Goal: Task Accomplishment & Management: Manage account settings

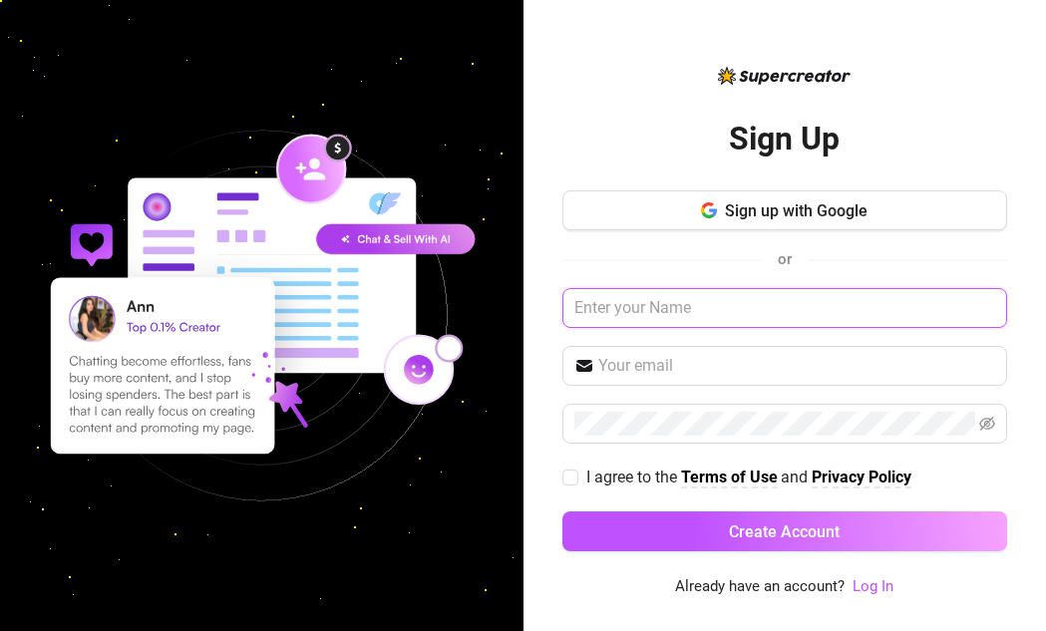
click at [596, 300] on input "text" at bounding box center [784, 308] width 445 height 40
click at [597, 306] on input "text" at bounding box center [784, 308] width 445 height 40
type input "w"
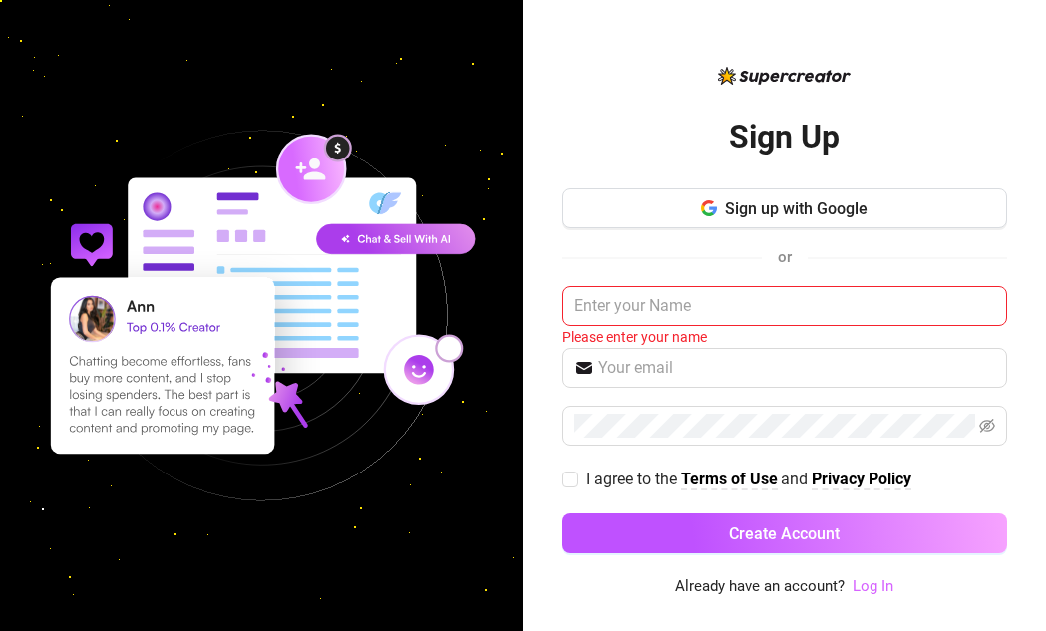
click at [869, 590] on link "Log In" at bounding box center [873, 586] width 41 height 18
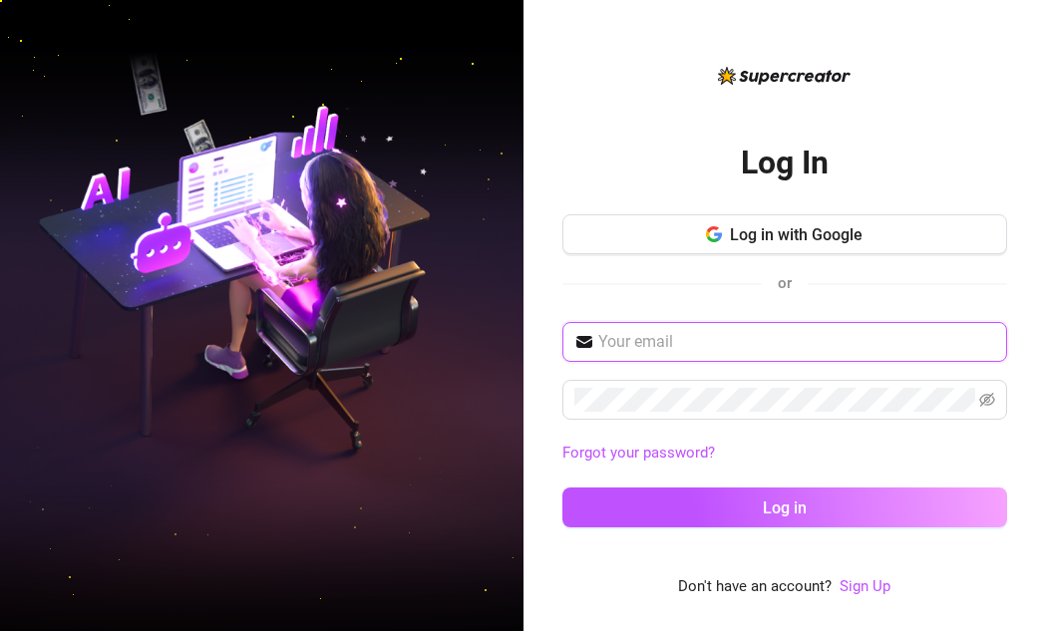
click at [758, 353] on input "text" at bounding box center [796, 342] width 397 height 24
type input "[PERSON_NAME][EMAIL_ADDRESS][PERSON_NAME][DOMAIN_NAME]"
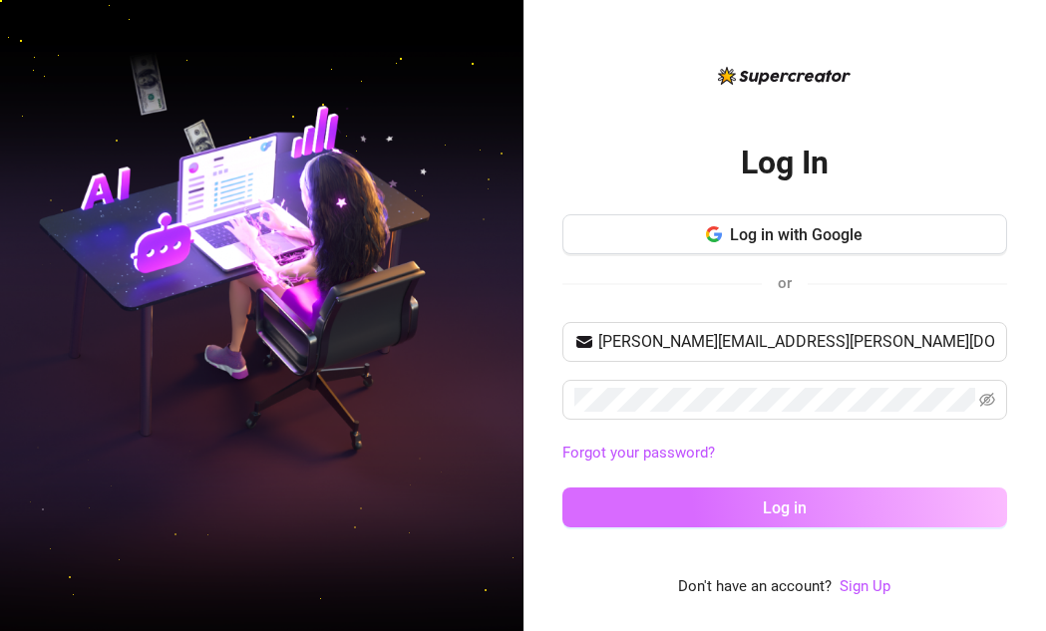
click at [861, 508] on button "Log in" at bounding box center [784, 508] width 445 height 40
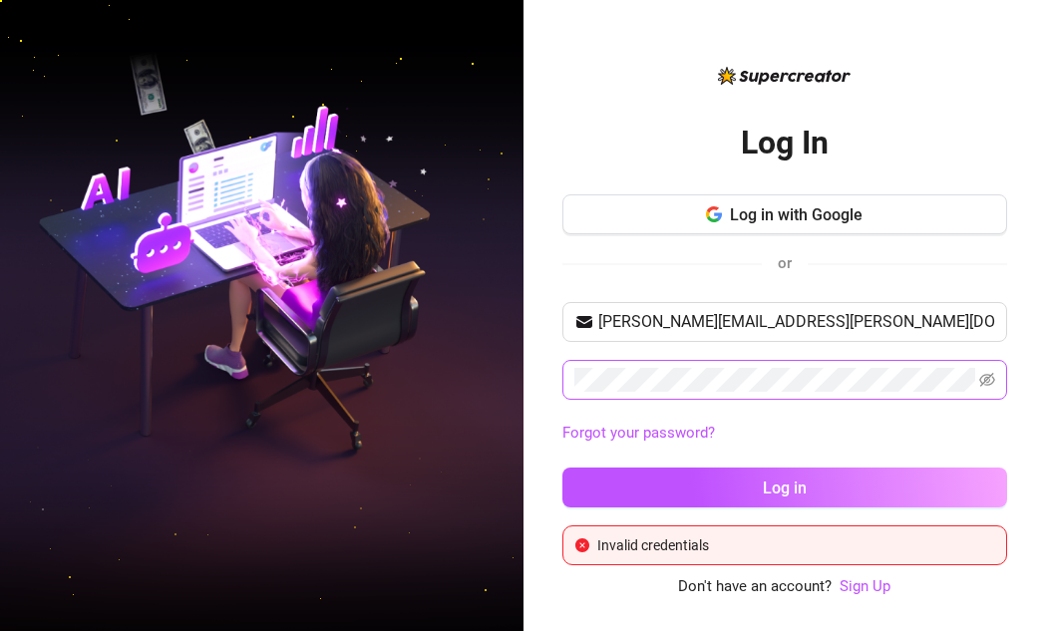
click at [995, 380] on span at bounding box center [784, 380] width 445 height 40
click at [994, 379] on icon "eye-invisible" at bounding box center [987, 380] width 16 height 14
click at [688, 431] on link "Forgot your password?" at bounding box center [638, 433] width 153 height 18
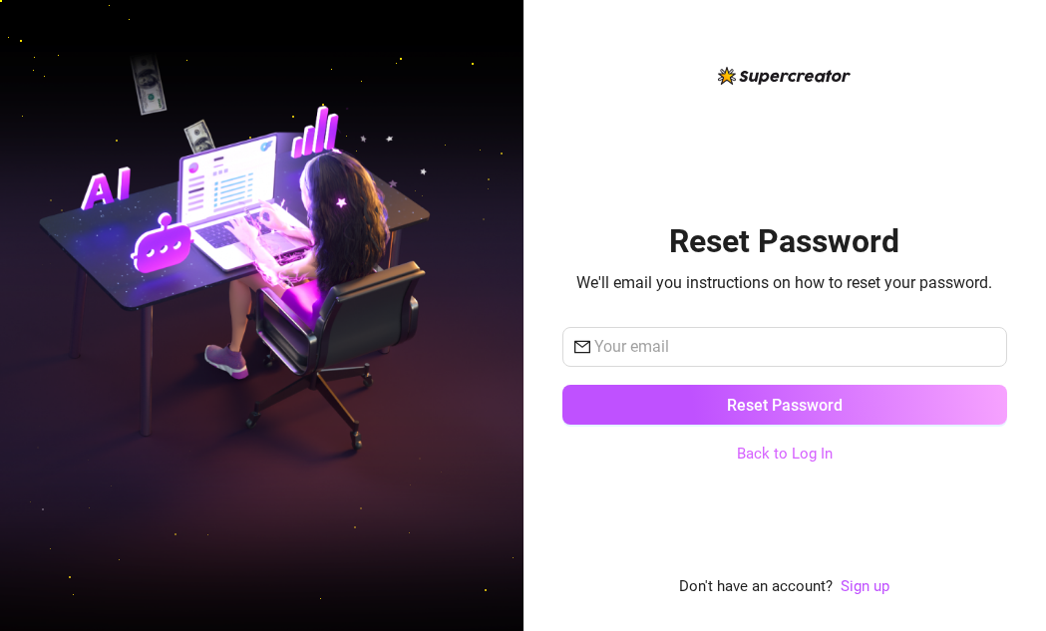
click at [790, 451] on link "Back to Log In" at bounding box center [785, 454] width 96 height 18
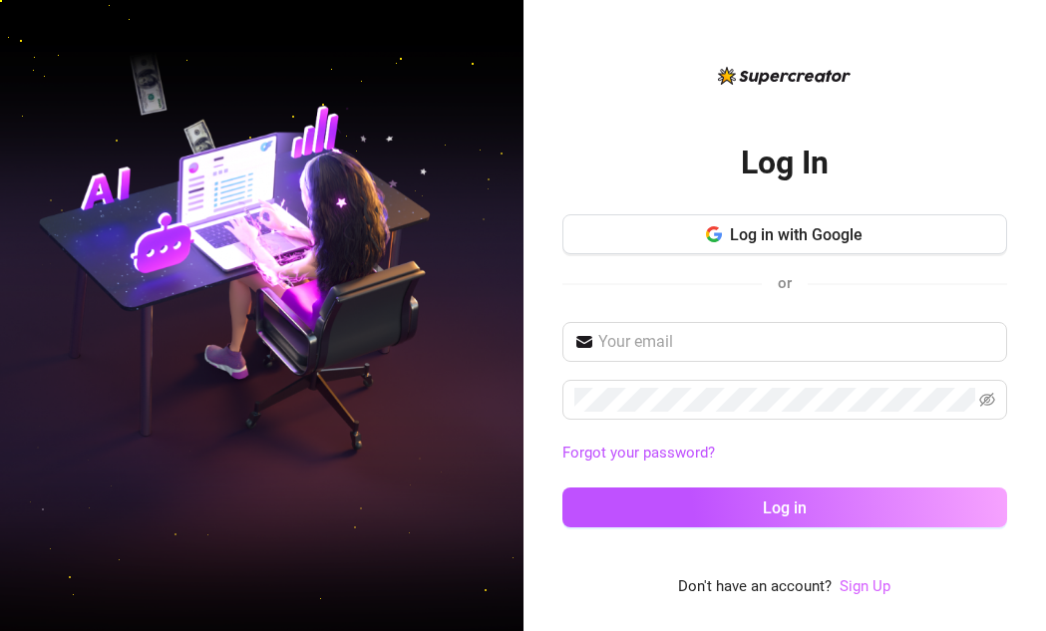
click at [867, 587] on link "Sign Up" at bounding box center [865, 586] width 51 height 18
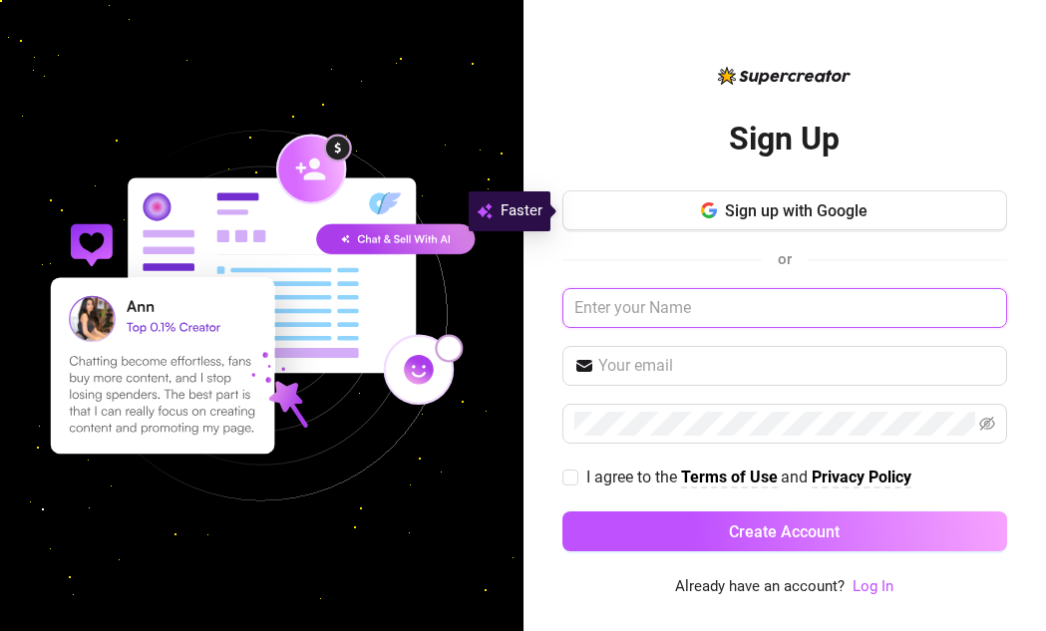
click at [662, 312] on input "text" at bounding box center [784, 308] width 445 height 40
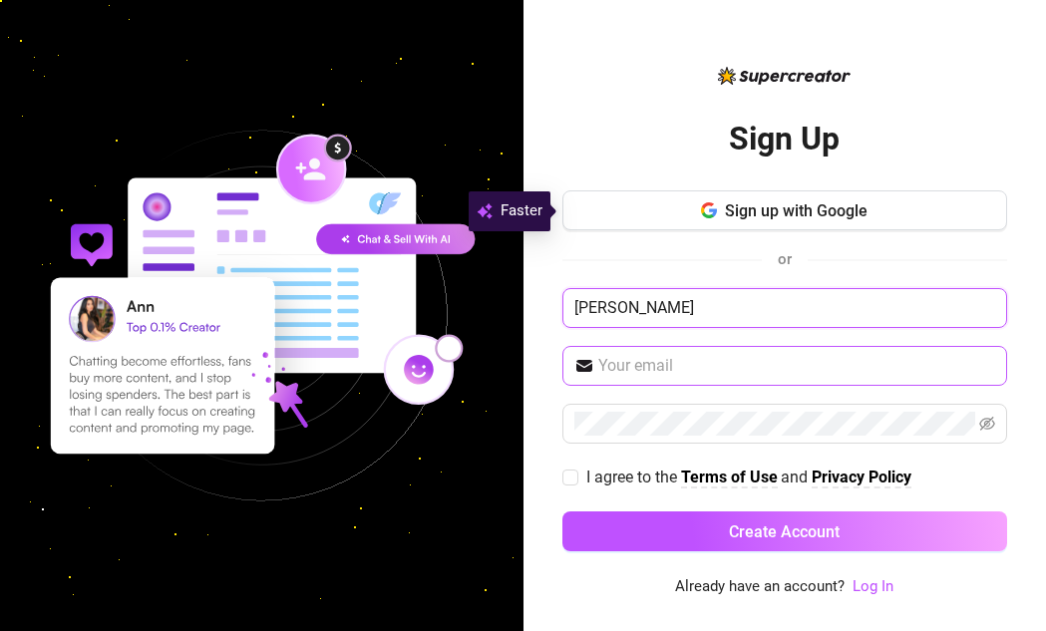
type input "[PERSON_NAME]"
click at [651, 364] on input "text" at bounding box center [796, 366] width 397 height 24
type input "[PERSON_NAME][EMAIL_ADDRESS][PERSON_NAME][DOMAIN_NAME]"
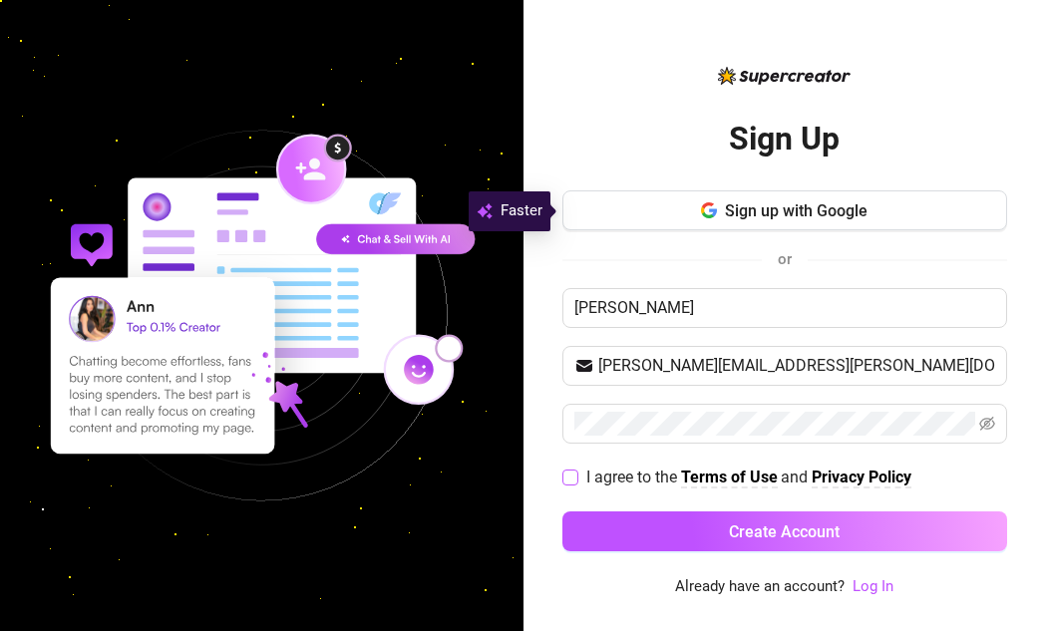
click at [580, 480] on span "I agree to the Terms of Use and Privacy Policy" at bounding box center [748, 477] width 341 height 25
click at [576, 480] on input "I agree to the Terms of Use and Privacy Policy" at bounding box center [569, 477] width 14 height 14
checkbox input "true"
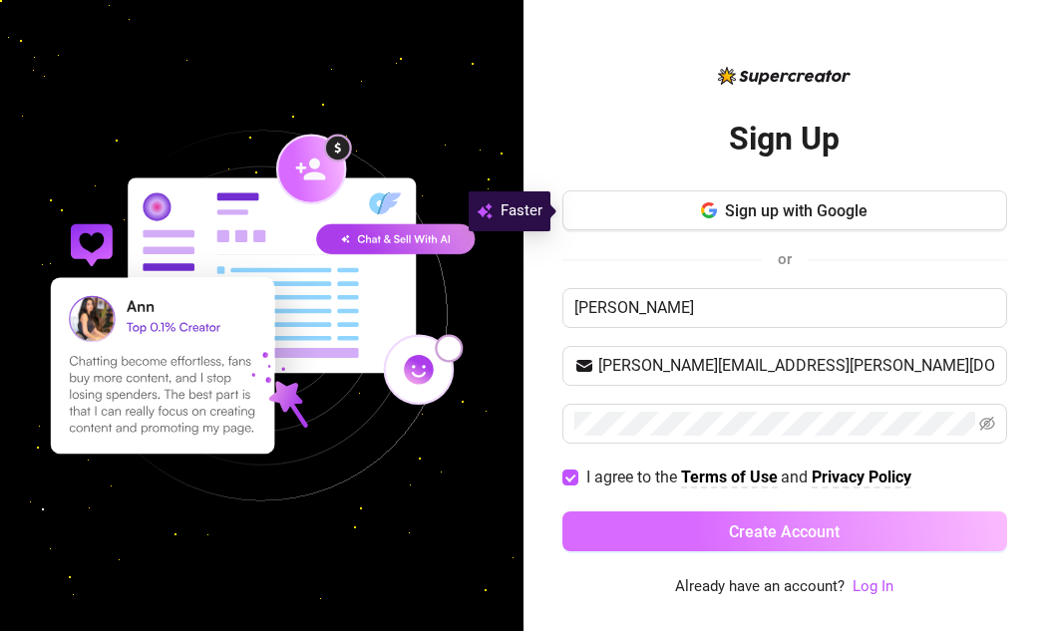
click at [673, 541] on button "Create Account" at bounding box center [784, 532] width 445 height 40
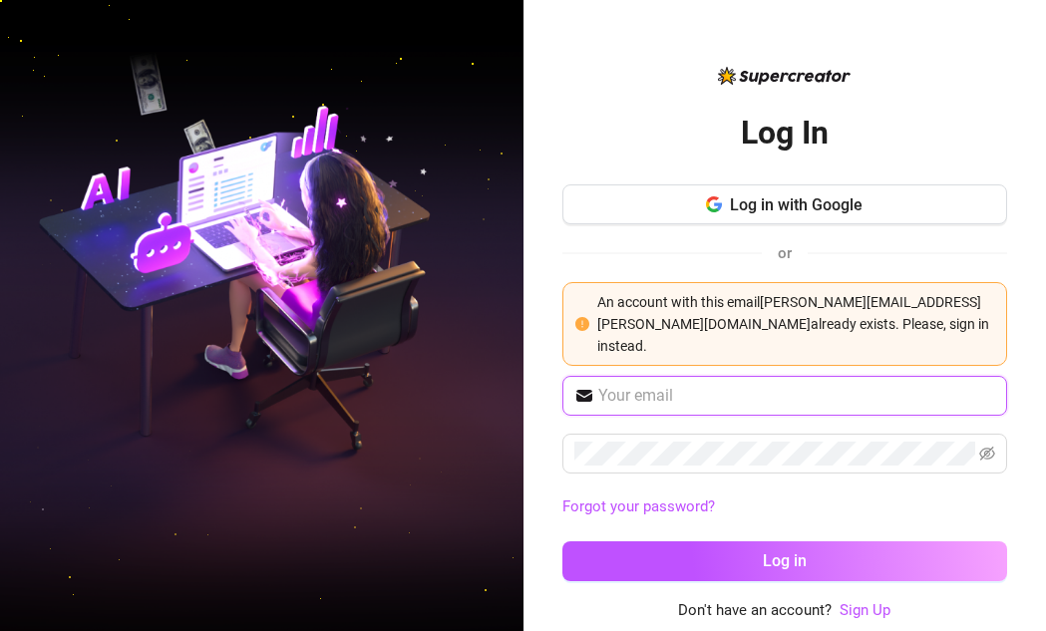
click at [619, 384] on input "text" at bounding box center [796, 396] width 397 height 24
type input "[PERSON_NAME][EMAIL_ADDRESS][PERSON_NAME][DOMAIN_NAME]"
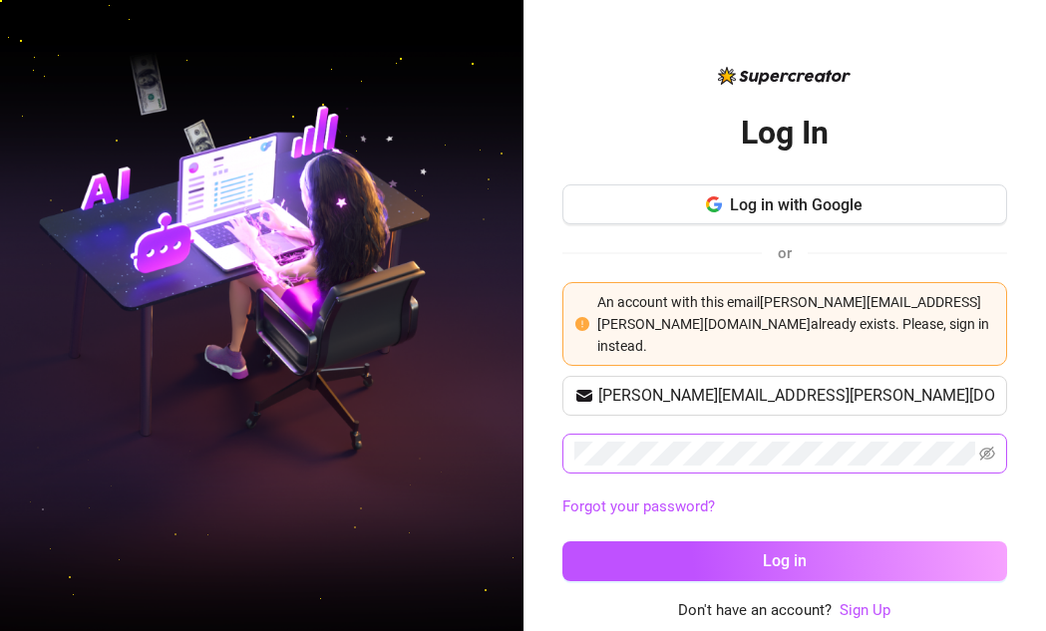
click at [995, 434] on span at bounding box center [784, 454] width 445 height 40
click at [993, 446] on icon "eye-invisible" at bounding box center [987, 454] width 16 height 16
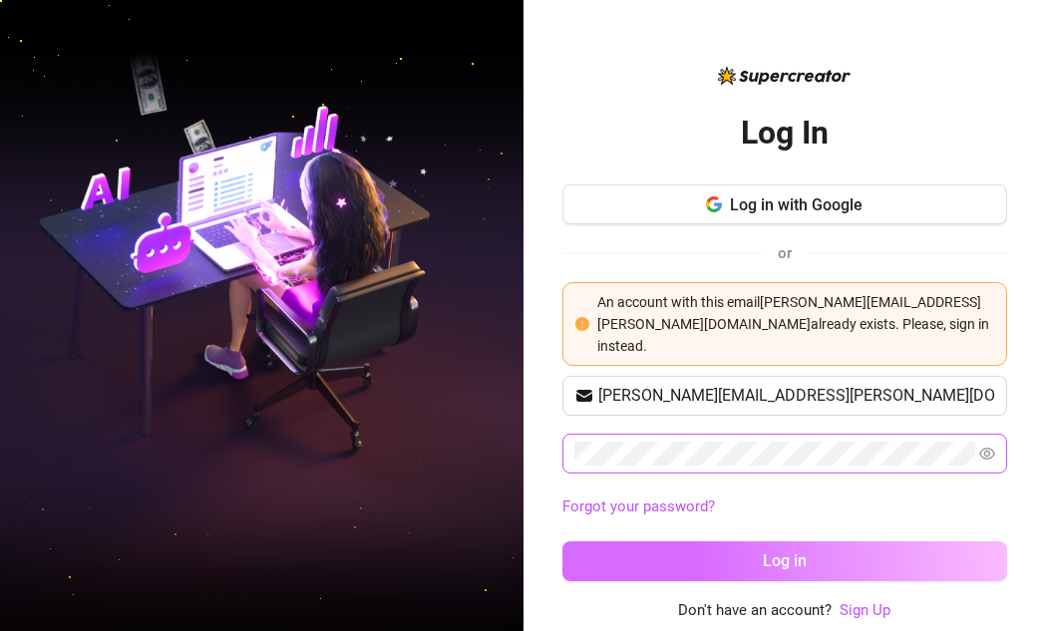
click at [948, 541] on button "Log in" at bounding box center [784, 561] width 445 height 40
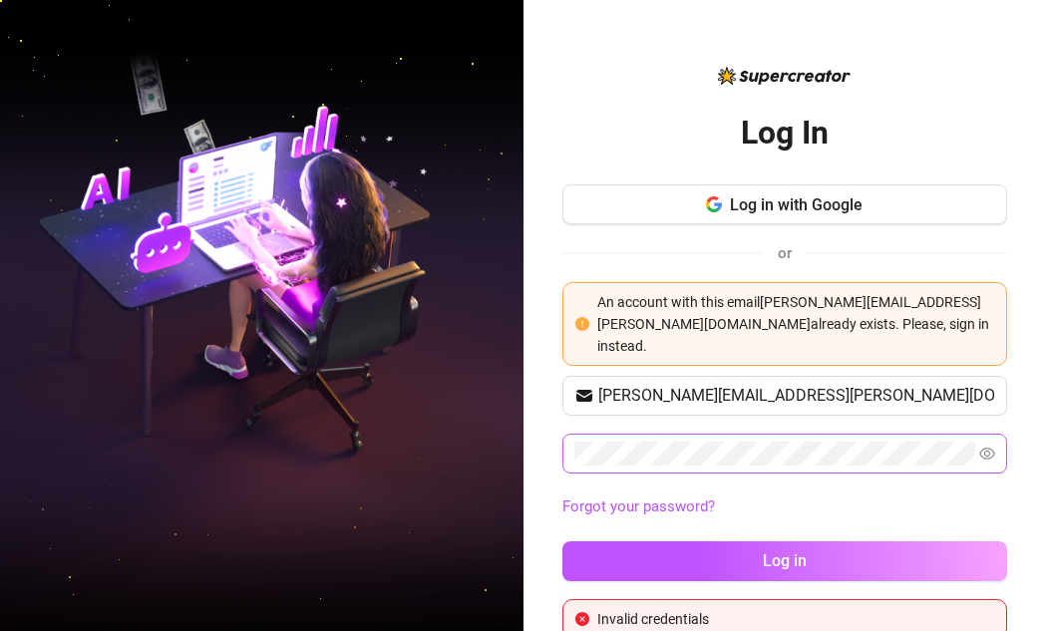
scroll to position [9, 0]
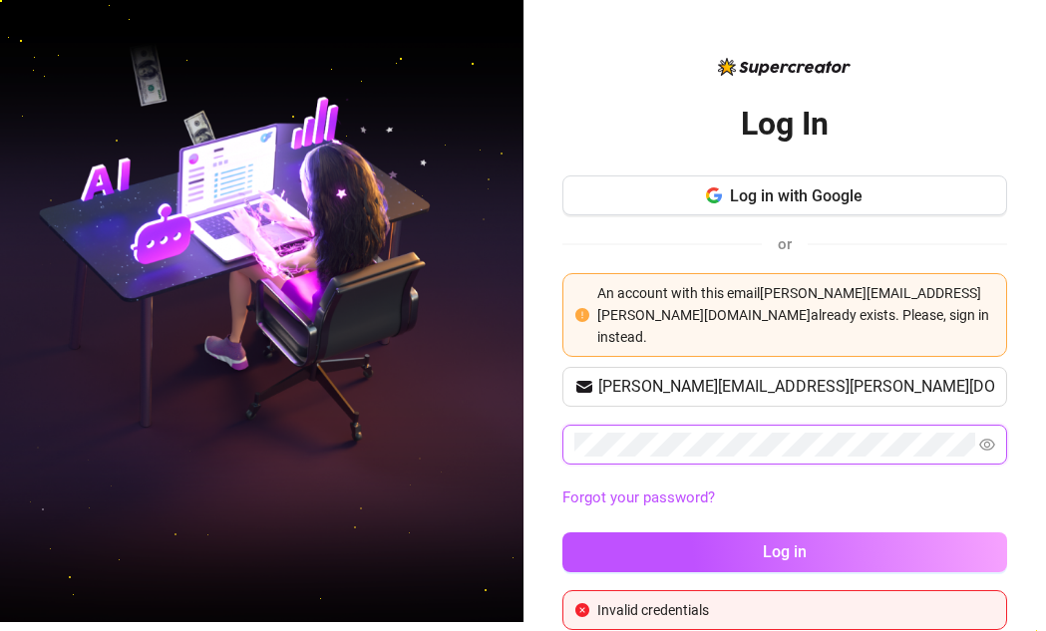
click at [514, 405] on div "Log In Log in with Google or An account with this email [PERSON_NAME][EMAIL_ADD…" at bounding box center [523, 315] width 1046 height 631
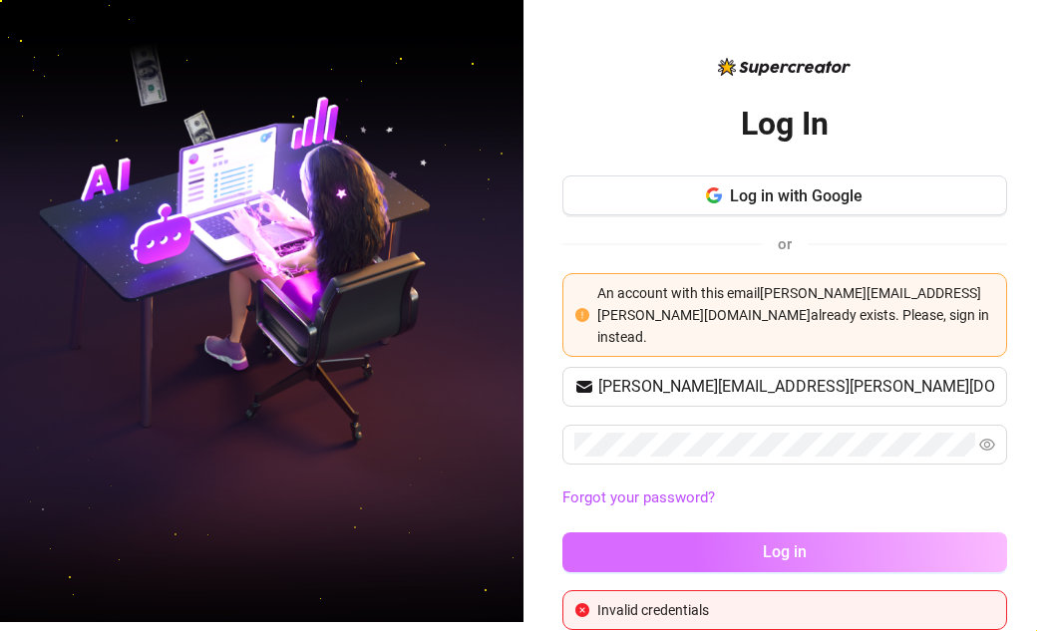
click at [709, 532] on button "Log in" at bounding box center [784, 552] width 445 height 40
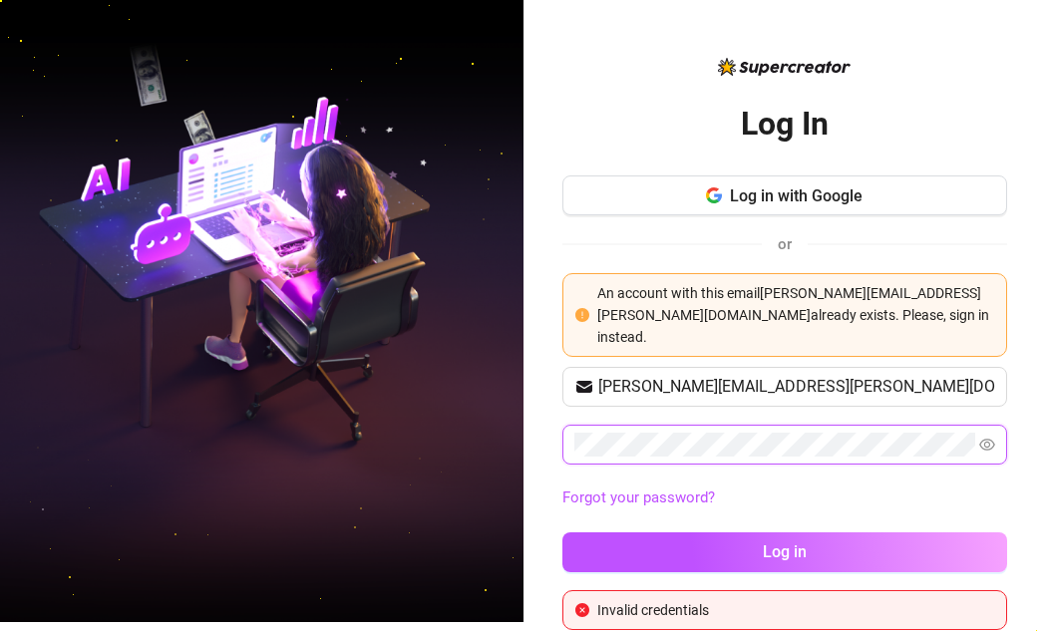
click at [599, 425] on span at bounding box center [784, 445] width 445 height 40
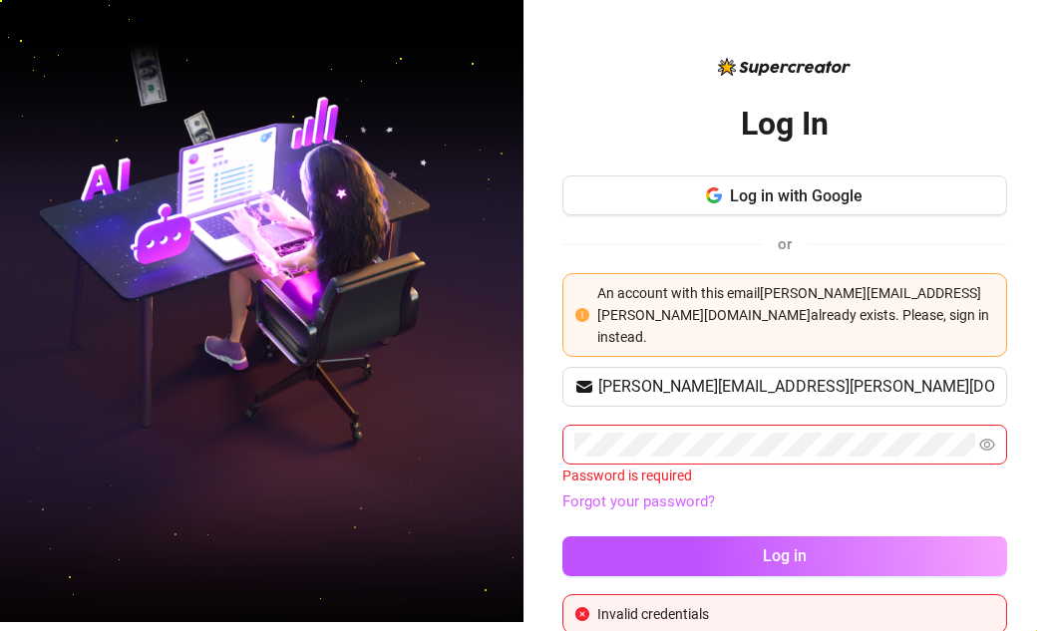
click at [627, 493] on link "Forgot your password?" at bounding box center [638, 502] width 153 height 18
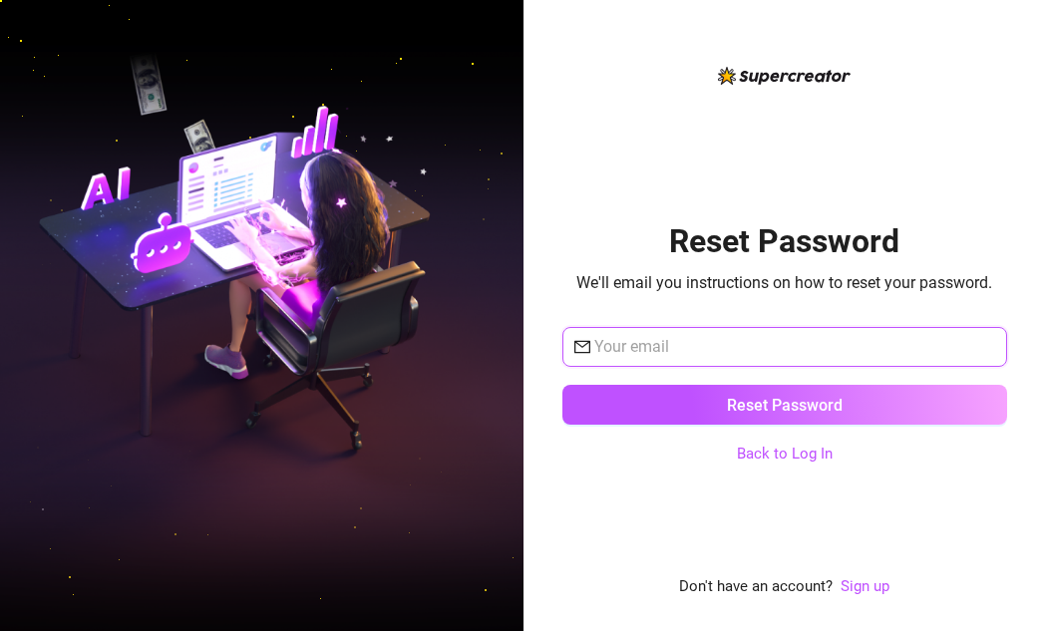
click at [647, 344] on input "text" at bounding box center [794, 347] width 401 height 24
type input "[PERSON_NAME][EMAIL_ADDRESS][PERSON_NAME][DOMAIN_NAME]"
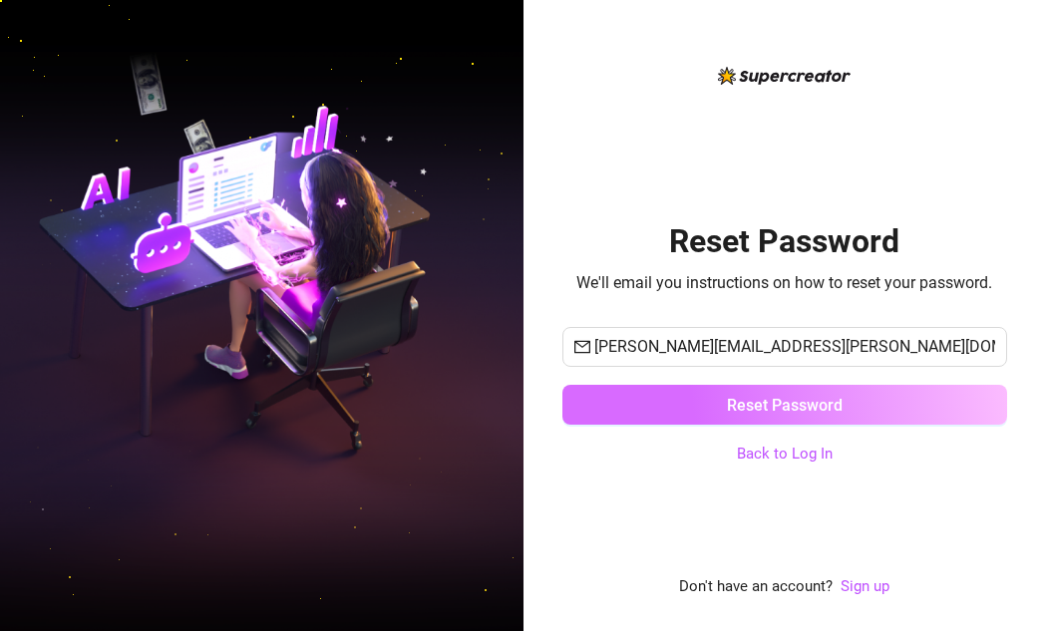
click at [745, 412] on span "Reset Password" at bounding box center [785, 405] width 116 height 19
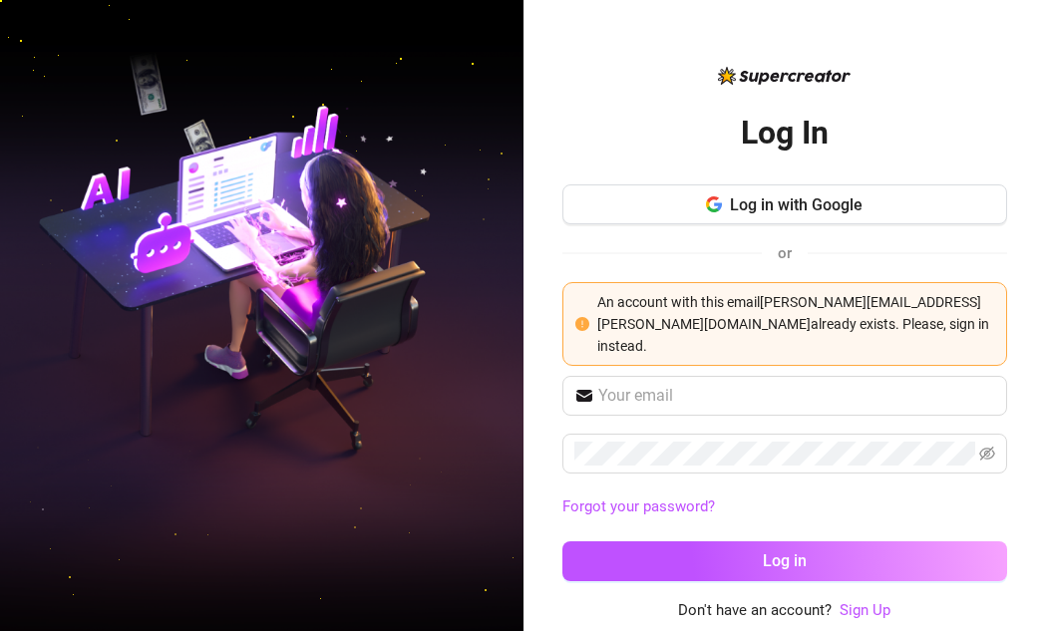
click at [711, 397] on div "Forgot your password? Log in" at bounding box center [784, 487] width 445 height 223
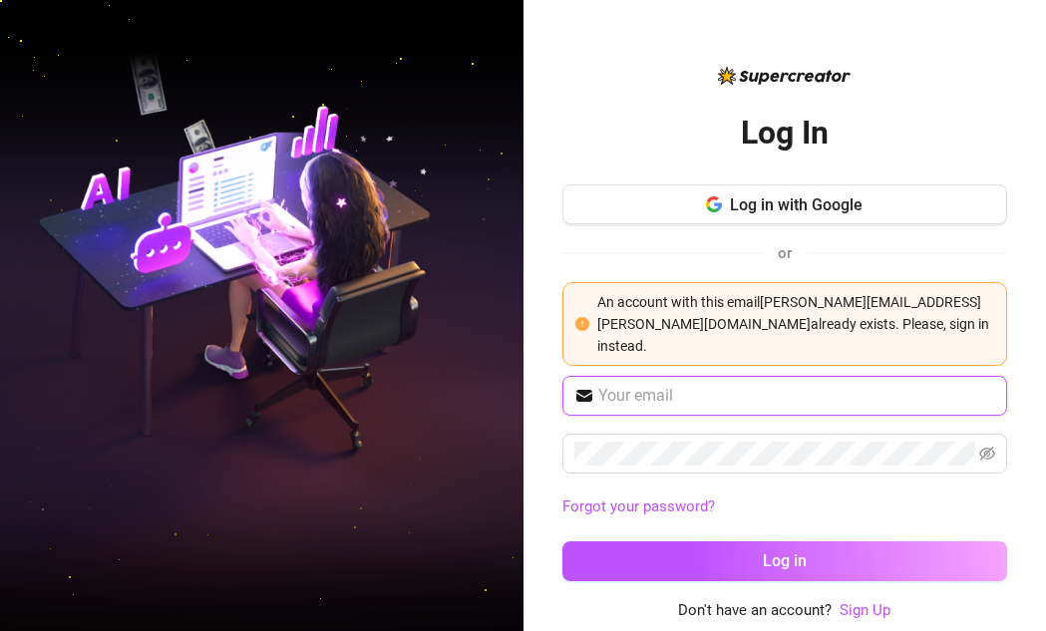
click at [683, 384] on input "text" at bounding box center [796, 396] width 397 height 24
type input "[PERSON_NAME][EMAIL_ADDRESS][PERSON_NAME][DOMAIN_NAME]"
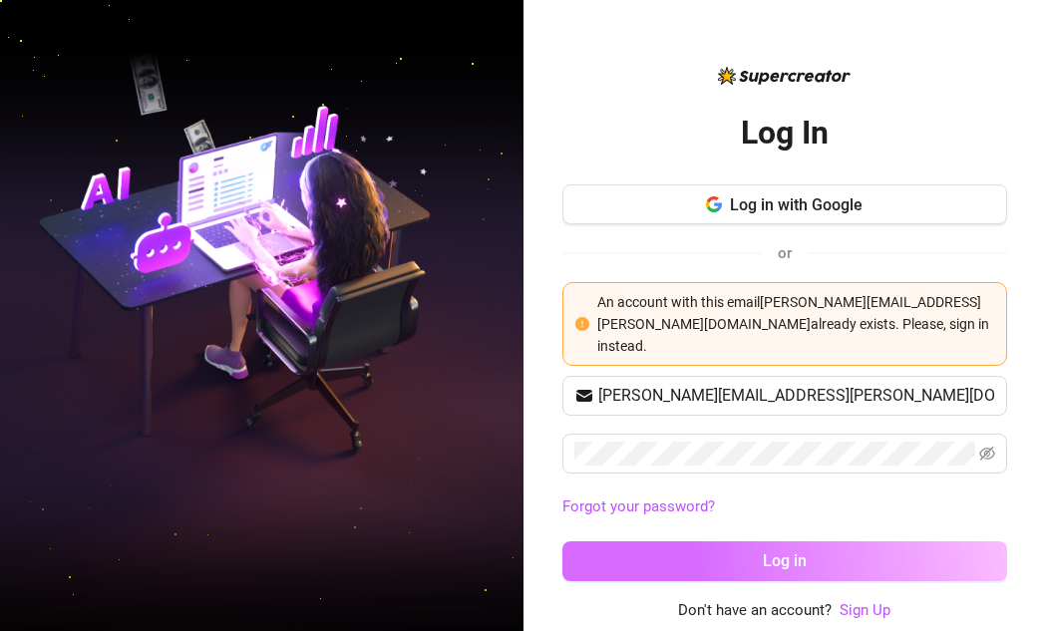
click at [805, 554] on button "Log in" at bounding box center [784, 561] width 445 height 40
